Goal: Transaction & Acquisition: Book appointment/travel/reservation

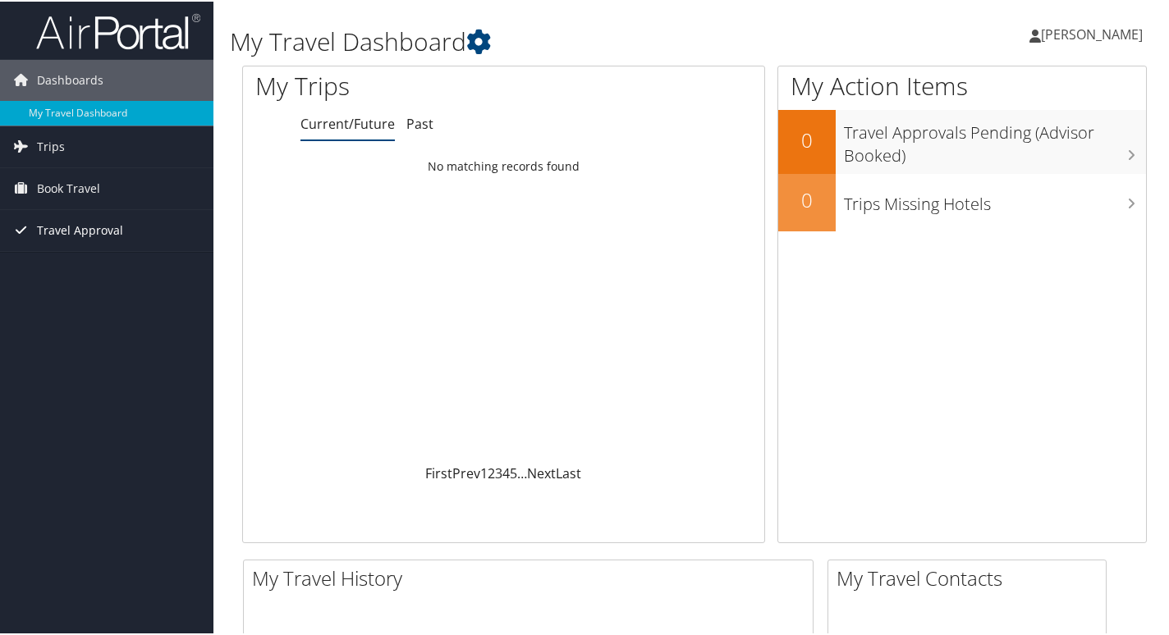
click at [80, 229] on span "Travel Approval" at bounding box center [80, 229] width 86 height 41
click at [72, 183] on span "Book Travel" at bounding box center [68, 187] width 63 height 41
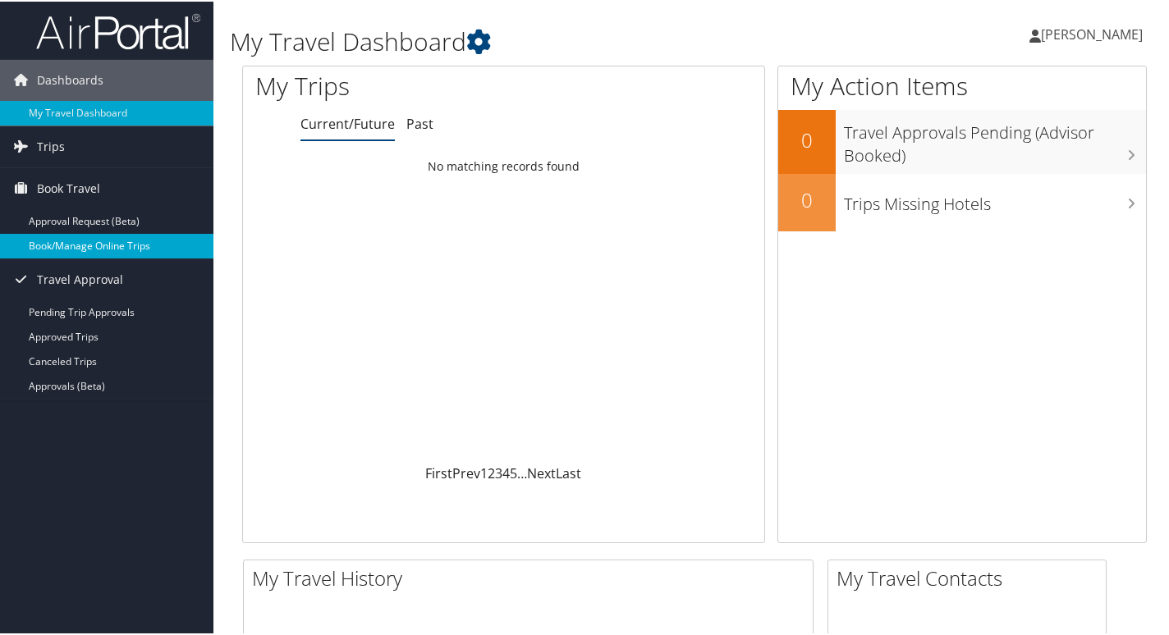
click at [74, 242] on link "Book/Manage Online Trips" at bounding box center [106, 244] width 213 height 25
click at [52, 243] on link "Book/Manage Online Trips" at bounding box center [106, 244] width 213 height 25
